Goal: Information Seeking & Learning: Understand process/instructions

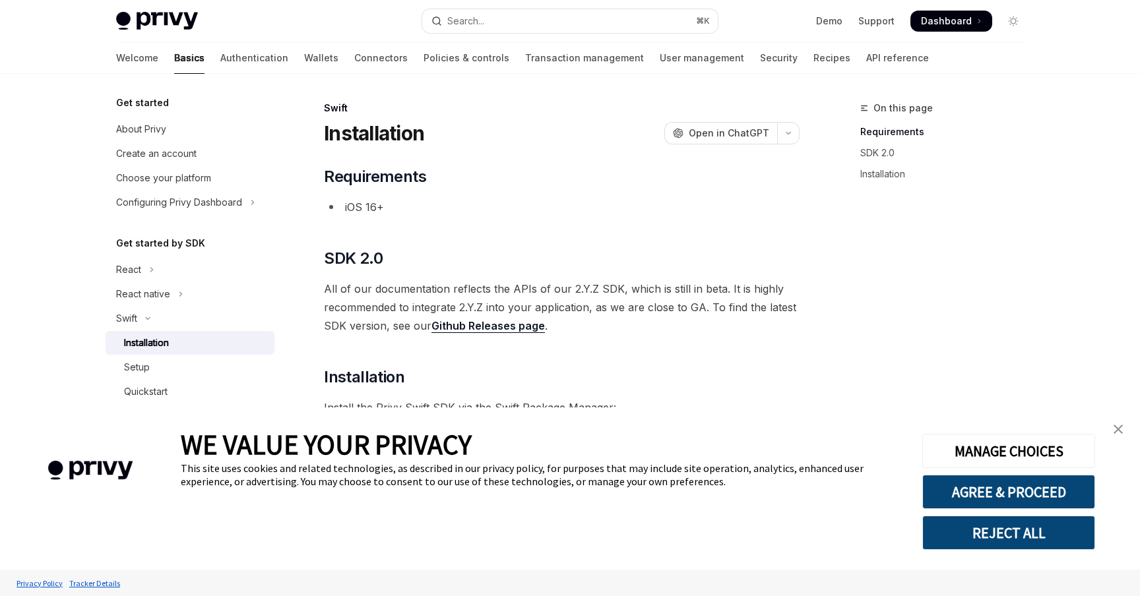
click at [1120, 433] on img "close banner" at bounding box center [1118, 429] width 9 height 9
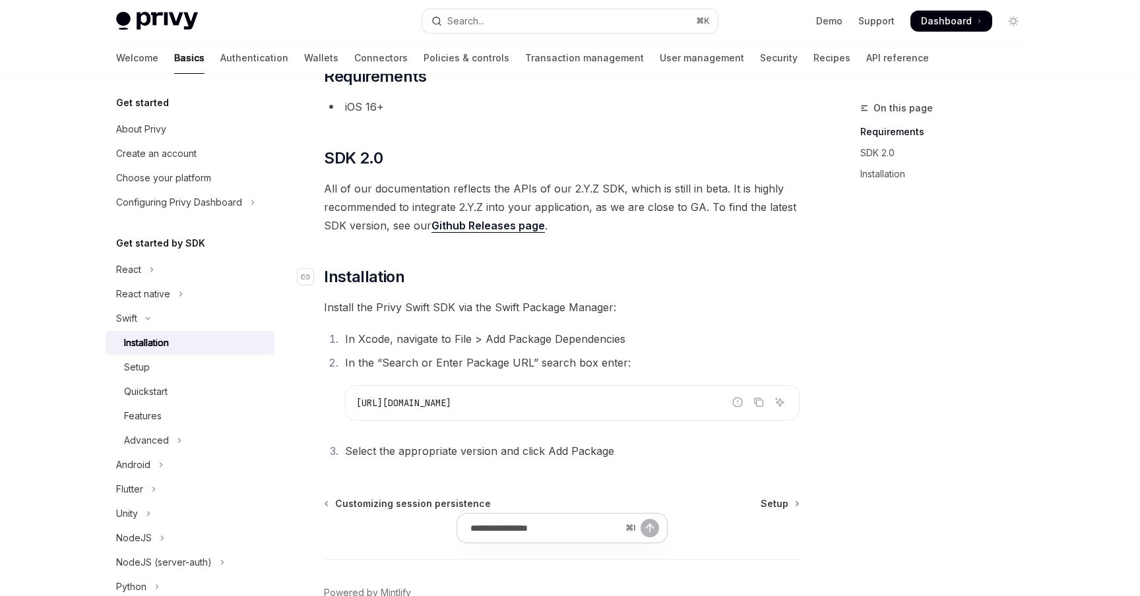
scroll to position [133, 0]
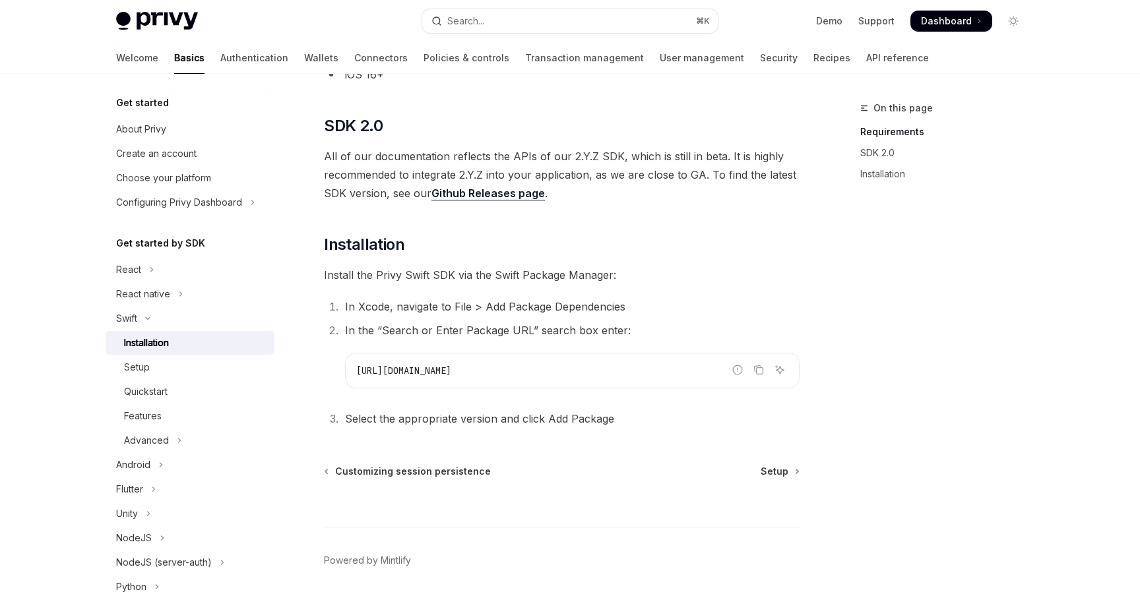
drag, startPoint x: 566, startPoint y: 370, endPoint x: 354, endPoint y: 371, distance: 212.4
click at [353, 371] on div "[URL][DOMAIN_NAME]" at bounding box center [572, 371] width 453 height 34
copy span "[URL][DOMAIN_NAME]"
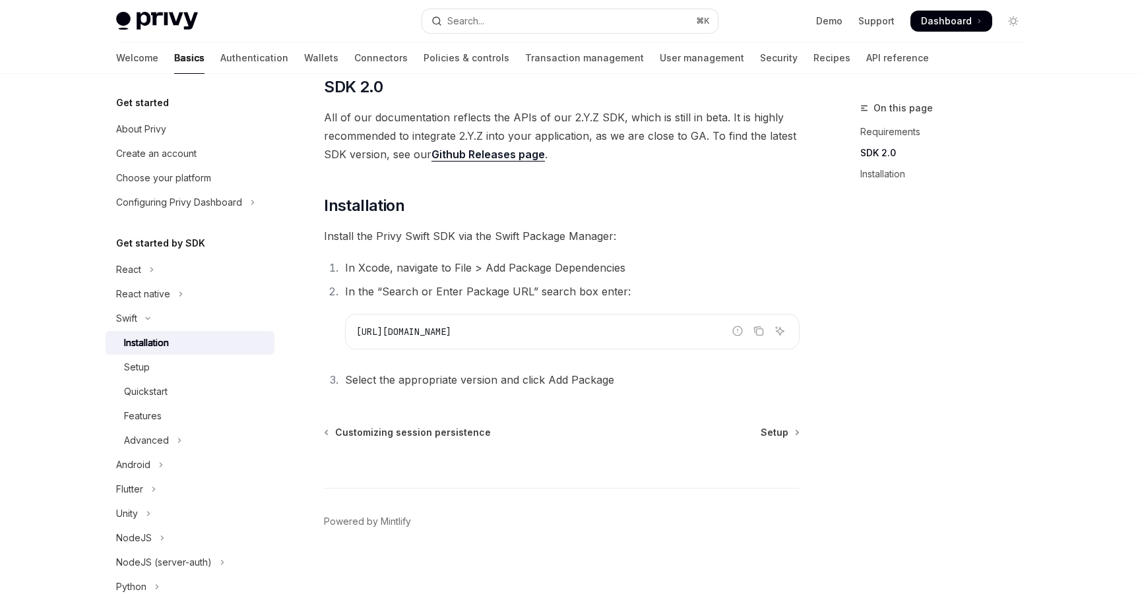
scroll to position [177, 0]
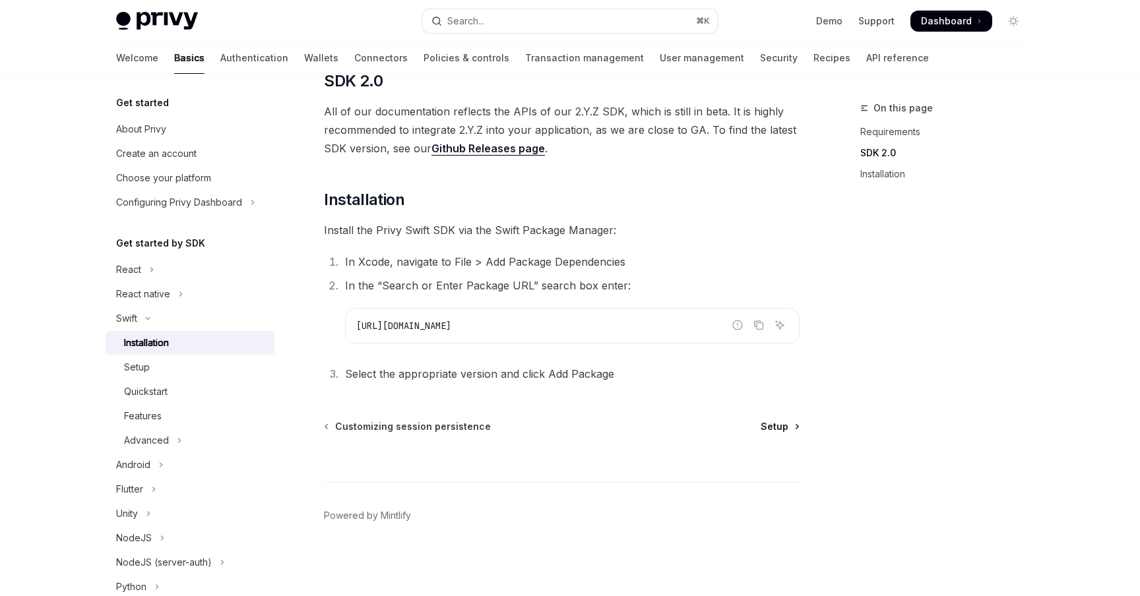
click at [776, 427] on span "Setup" at bounding box center [775, 426] width 28 height 13
type textarea "*"
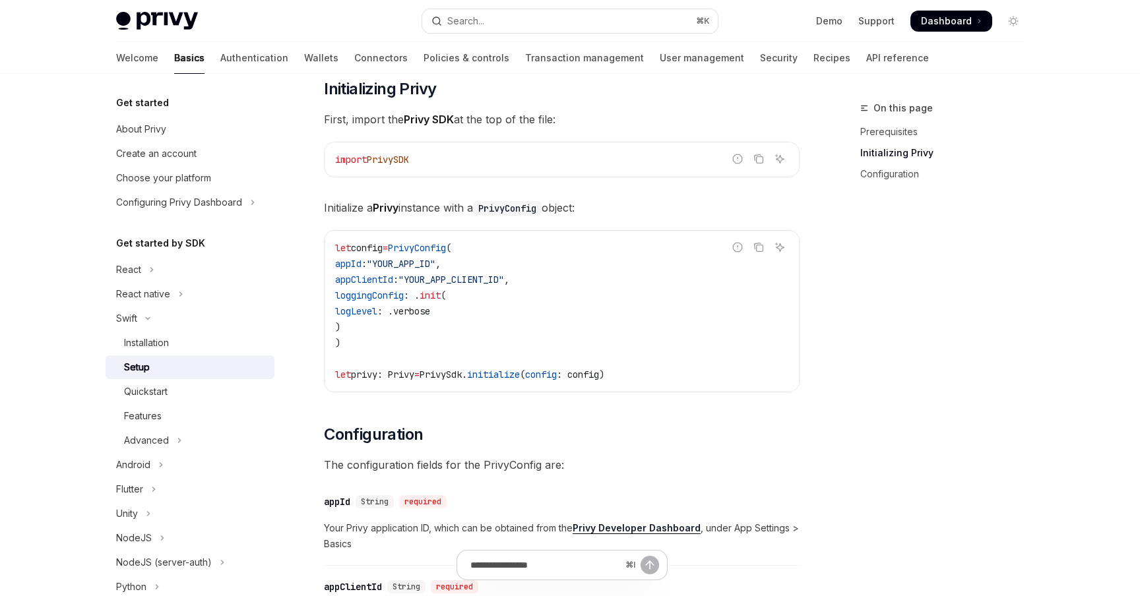
scroll to position [252, 0]
click at [666, 527] on strong "Privy Developer Dashboard" at bounding box center [637, 526] width 128 height 11
click at [505, 414] on div "​ Prerequisites Before you begin, make sure you have set up your Privy app and …" at bounding box center [562, 388] width 476 height 949
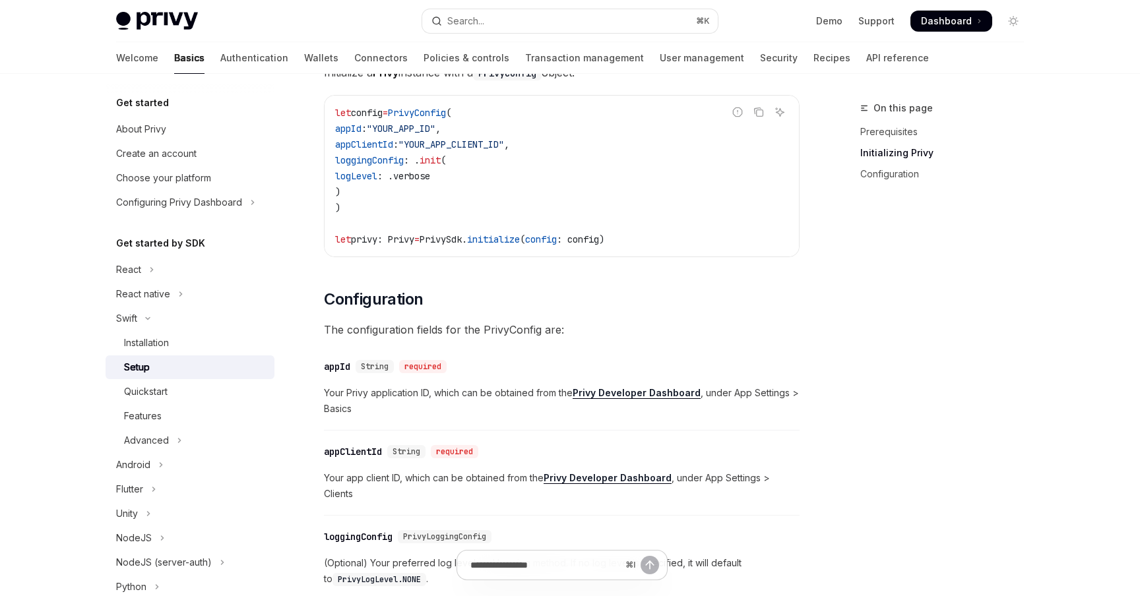
scroll to position [391, 0]
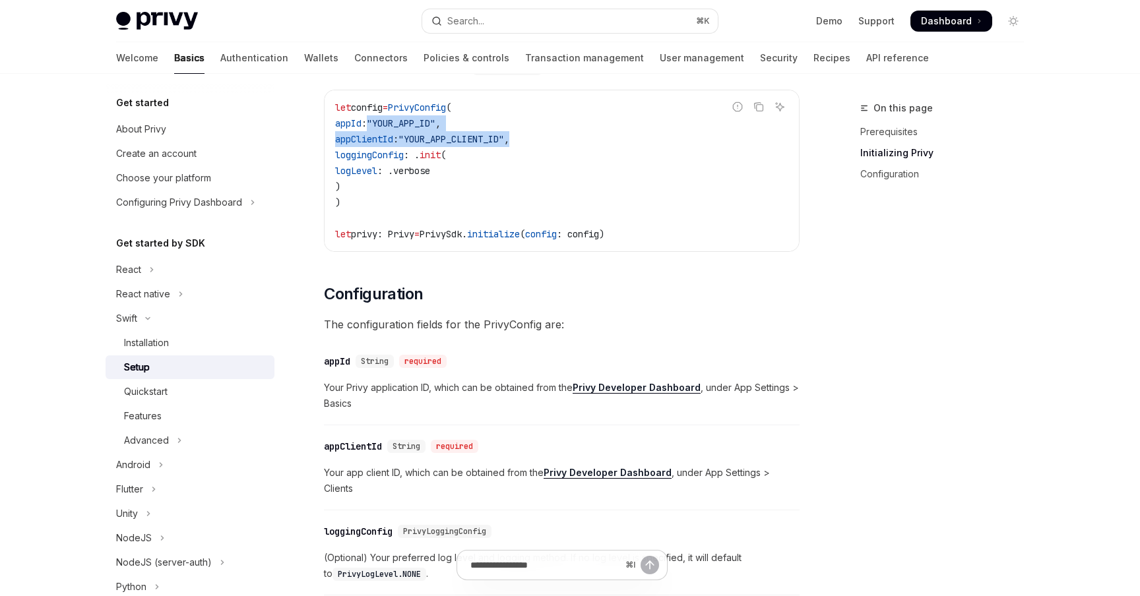
drag, startPoint x: 398, startPoint y: 123, endPoint x: 555, endPoint y: 139, distance: 157.9
click at [555, 139] on code "let config = PrivyConfig ( appId : "YOUR_APP_ID" , appClientId : "YOUR_APP_CLIE…" at bounding box center [561, 171] width 453 height 142
copy code ""YOUR_APP_ID" , appClientId : "YOUR_APP_CLIENT_ID" ,"
